Goal: Task Accomplishment & Management: Use online tool/utility

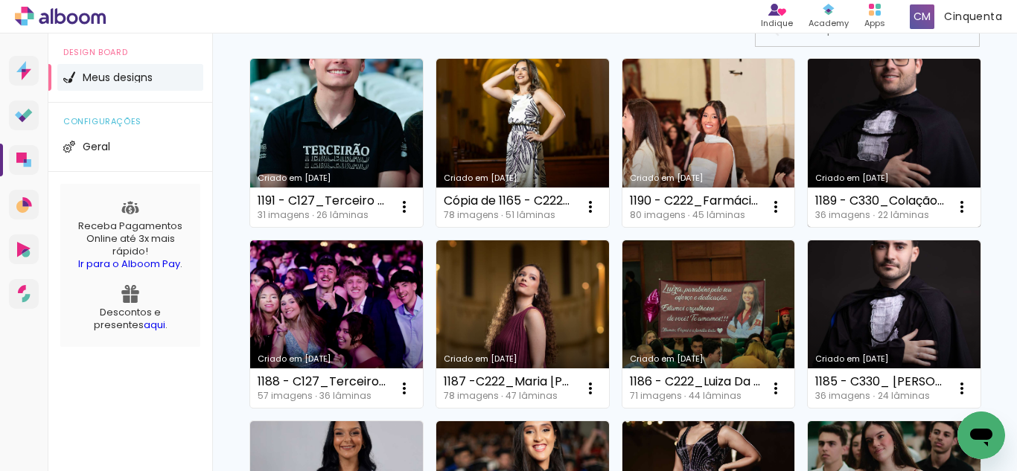
scroll to position [223, 0]
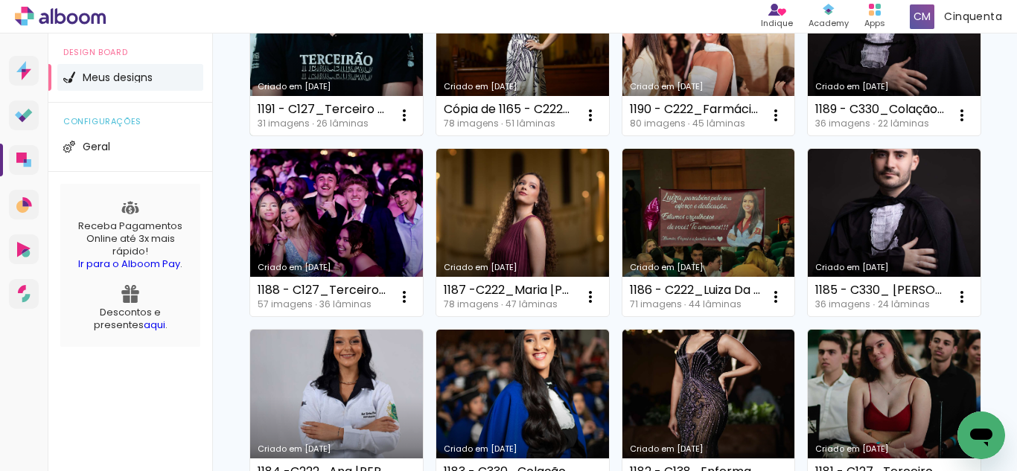
click at [383, 71] on link "Criado em [DATE]" at bounding box center [336, 51] width 173 height 168
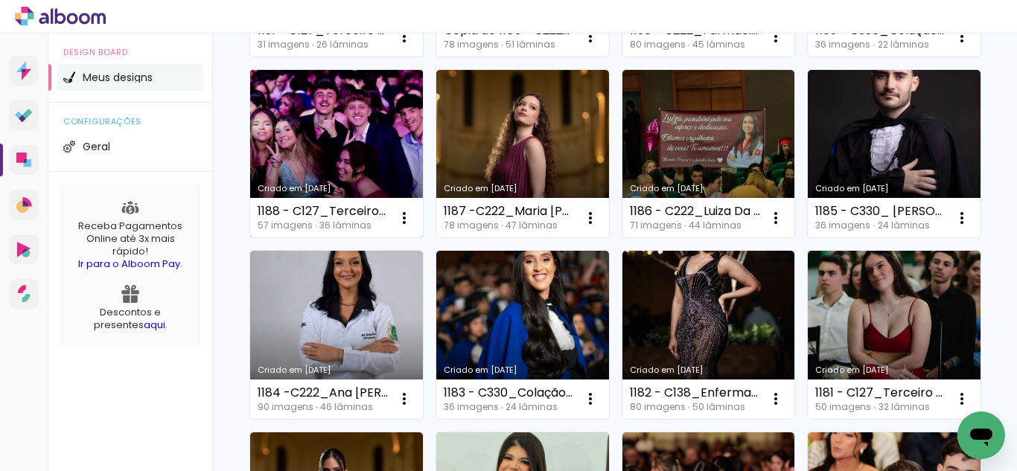
scroll to position [298, 0]
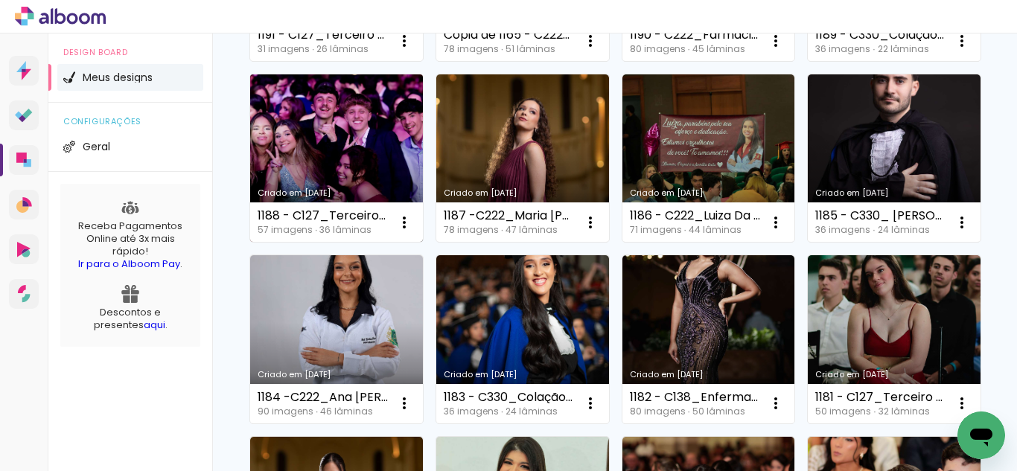
click at [423, 183] on link "Criado em [DATE]" at bounding box center [336, 158] width 173 height 168
